Goal: Navigation & Orientation: Find specific page/section

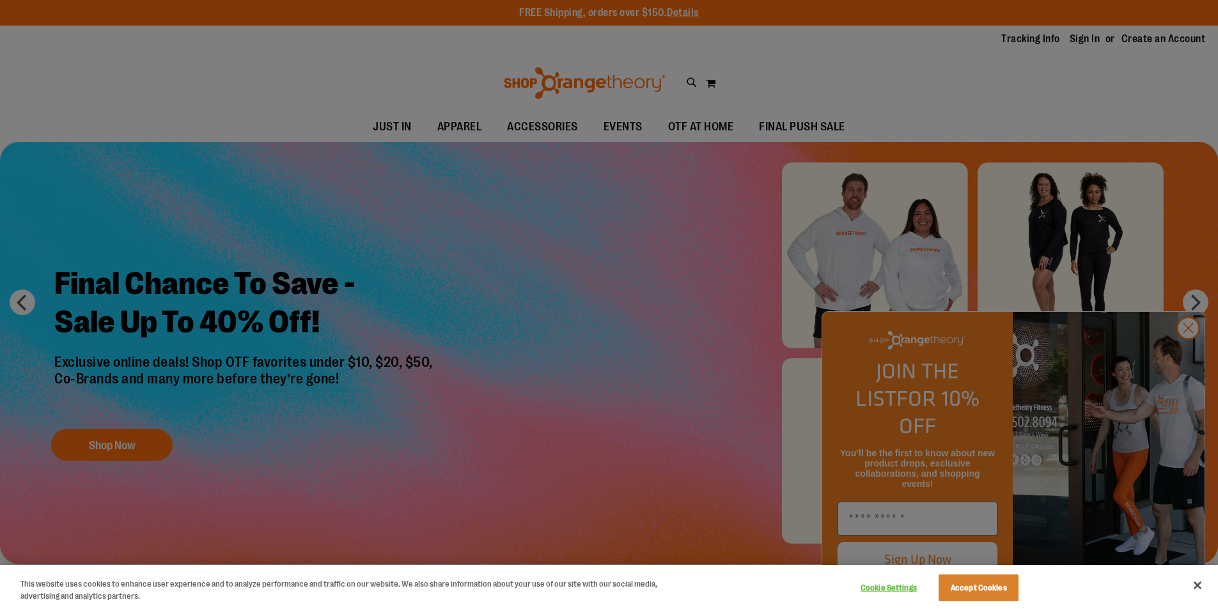
click at [592, 132] on div at bounding box center [609, 304] width 1218 height 609
click at [540, 133] on div at bounding box center [609, 304] width 1218 height 609
click at [618, 124] on div at bounding box center [609, 304] width 1218 height 609
click at [1195, 595] on button "Close" at bounding box center [1197, 586] width 28 height 28
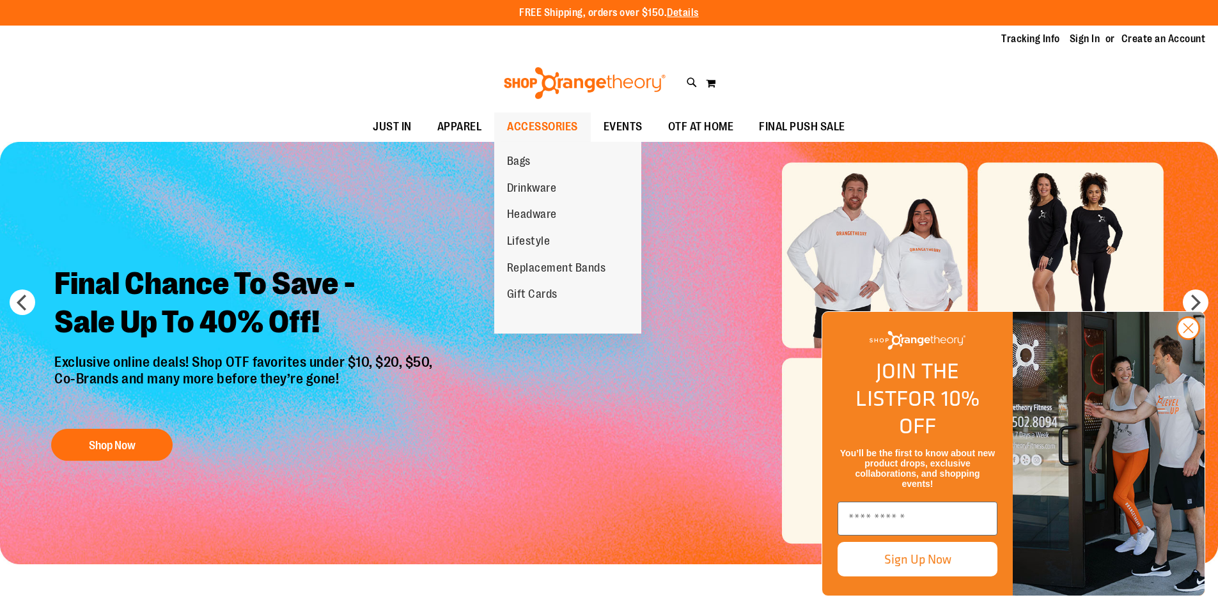
click at [552, 132] on span "ACCESSORIES" at bounding box center [542, 127] width 71 height 29
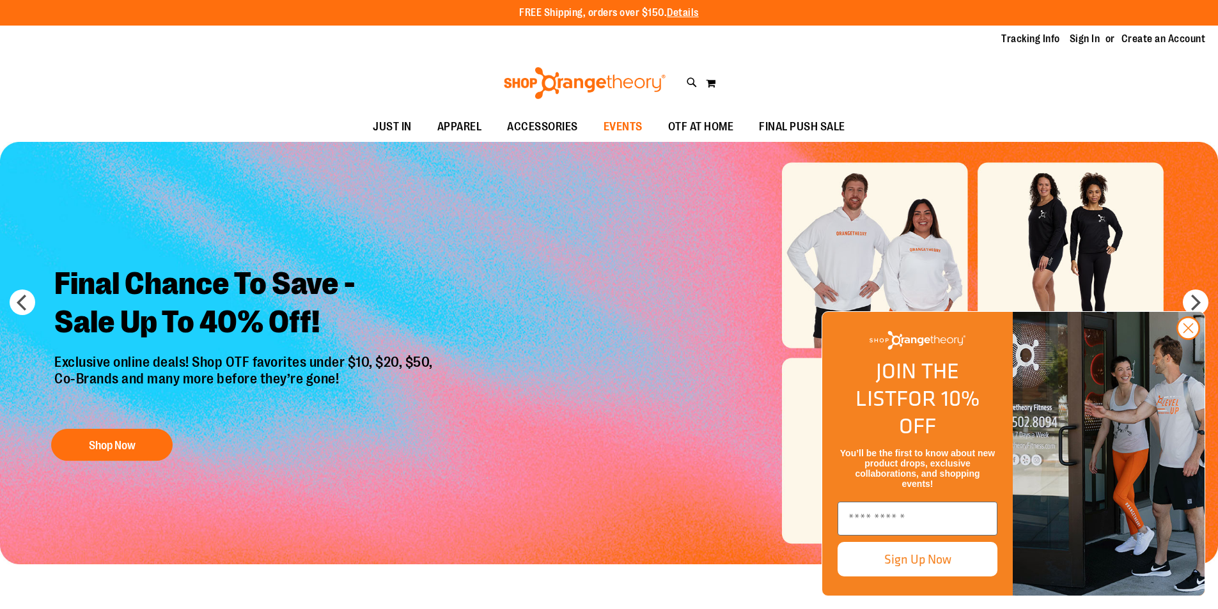
click at [615, 132] on span "EVENTS" at bounding box center [623, 127] width 39 height 29
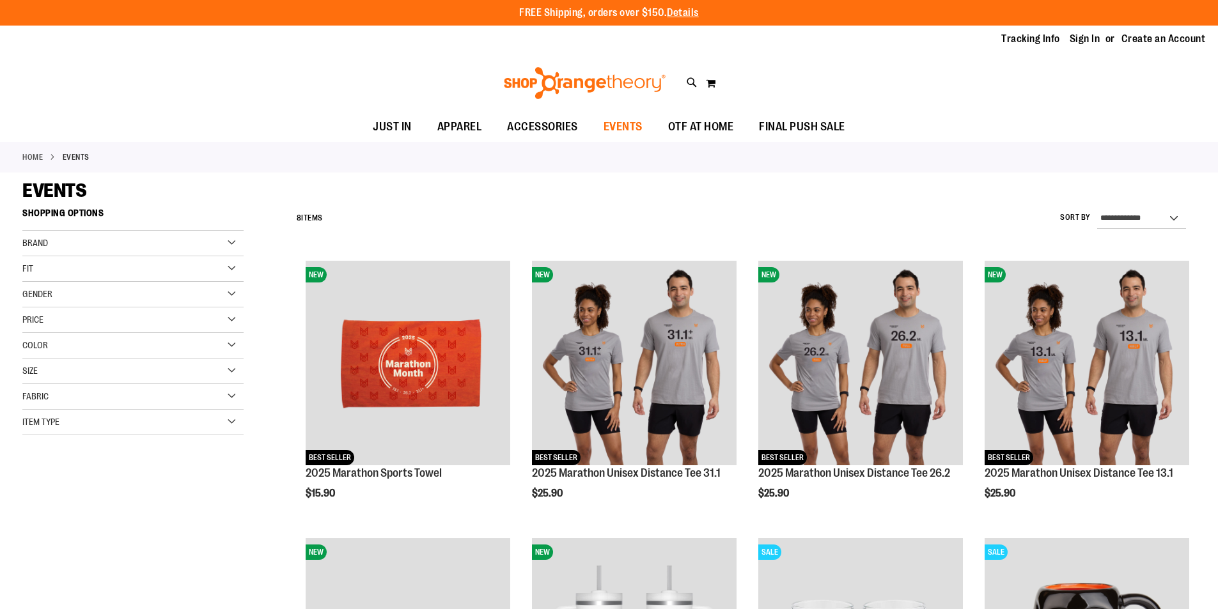
click at [614, 134] on span "EVENTS" at bounding box center [623, 127] width 39 height 29
